Goal: Find specific page/section: Find specific page/section

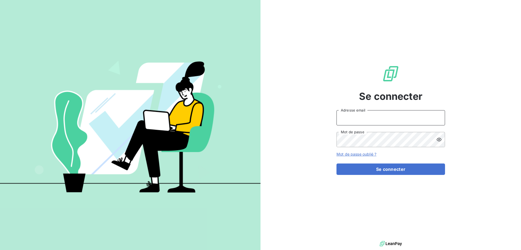
click at [409, 116] on input "Adresse email" at bounding box center [391, 117] width 109 height 15
type input "[PERSON_NAME][EMAIL_ADDRESS][DOMAIN_NAME]"
click at [337, 163] on button "Se connecter" at bounding box center [391, 168] width 109 height 11
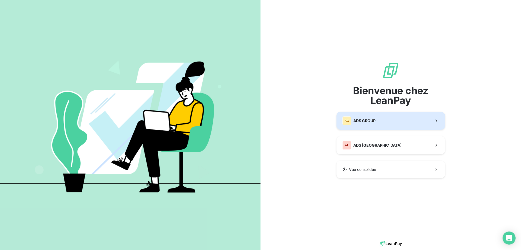
click at [390, 119] on button "AG ADS GROUP" at bounding box center [391, 121] width 109 height 18
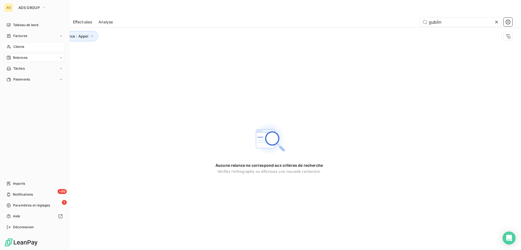
click at [15, 48] on span "Clients" at bounding box center [18, 46] width 11 height 5
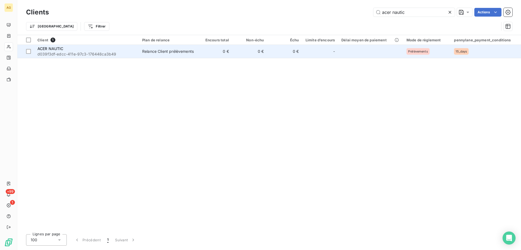
type input "acer nautic"
click at [76, 54] on span "d039f3df-edcc-411e-97c3-176448ca3b49" at bounding box center [86, 53] width 98 height 5
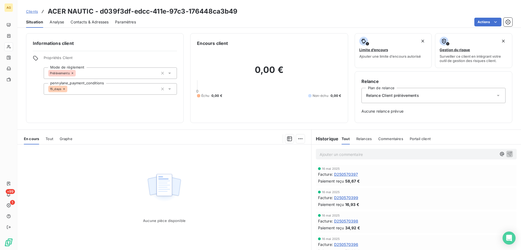
click at [49, 138] on span "Tout" at bounding box center [50, 138] width 8 height 4
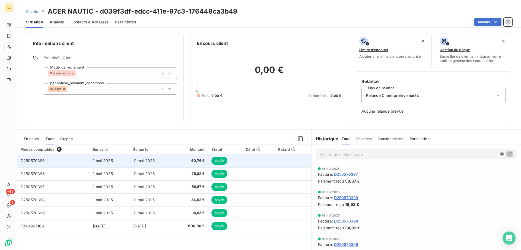
scroll to position [15, 0]
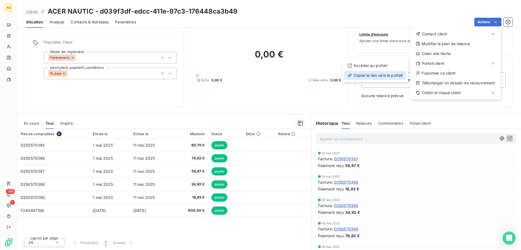
click at [387, 73] on div "Copier le lien vers le portail" at bounding box center [376, 75] width 62 height 9
